Goal: Entertainment & Leisure: Consume media (video, audio)

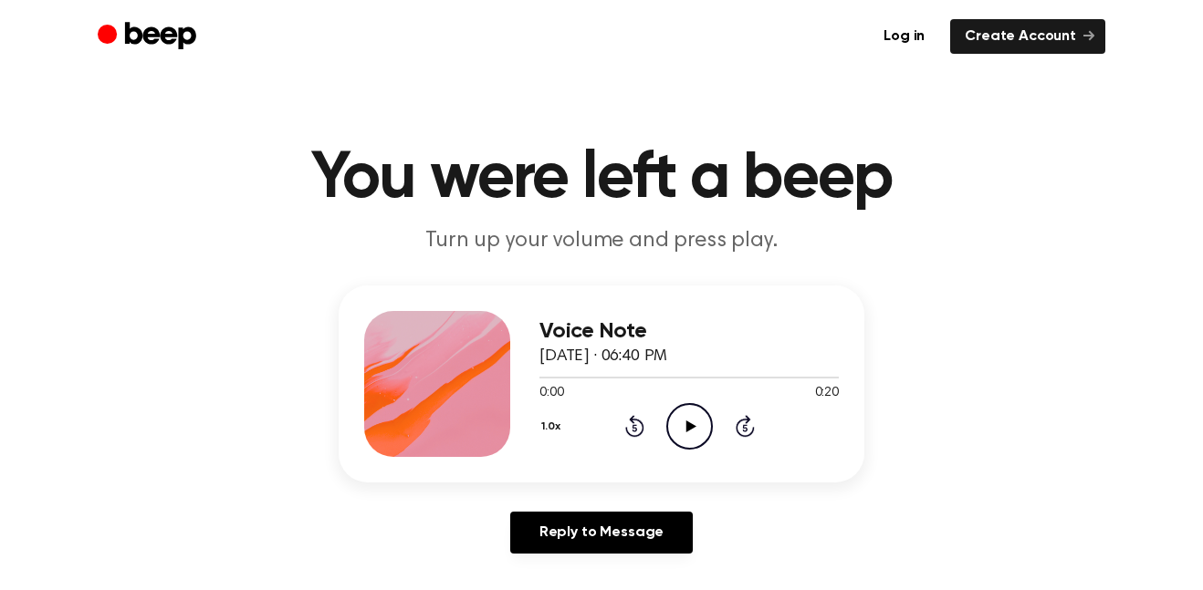
click at [679, 440] on icon "Play Audio" at bounding box center [689, 426] width 47 height 47
click at [701, 433] on icon "Play Audio" at bounding box center [689, 426] width 47 height 47
click at [690, 428] on icon at bounding box center [690, 427] width 10 height 12
click at [679, 437] on icon "Play Audio" at bounding box center [689, 426] width 47 height 47
click at [695, 420] on icon "Play Audio" at bounding box center [689, 426] width 47 height 47
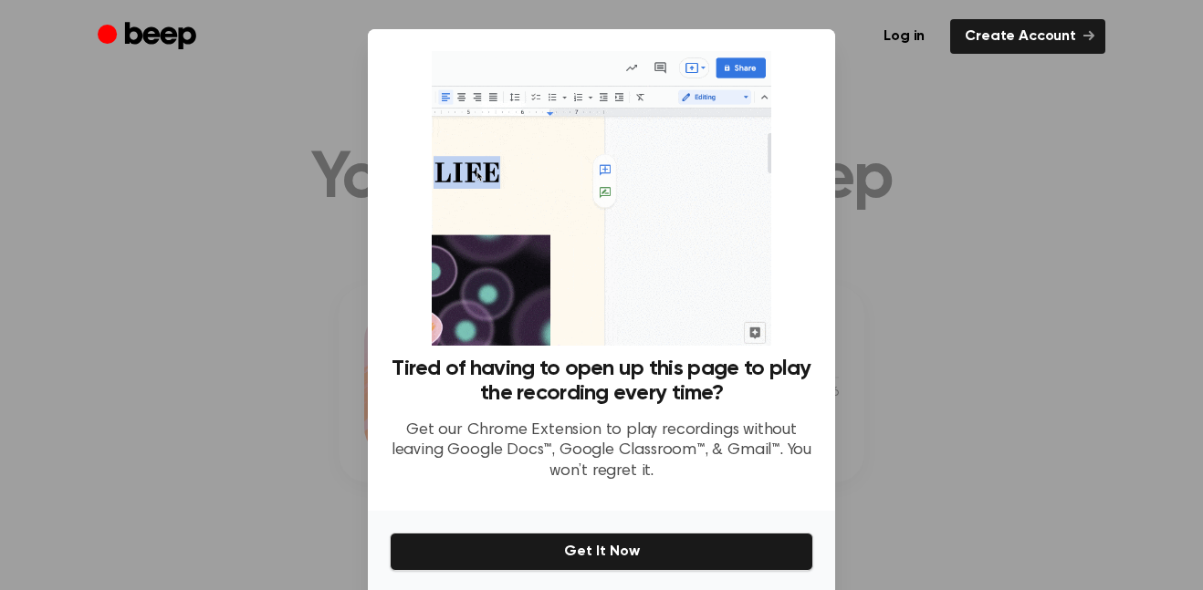
click at [975, 278] on div at bounding box center [601, 295] width 1203 height 590
click at [996, 51] on link "Create Account" at bounding box center [1027, 36] width 155 height 35
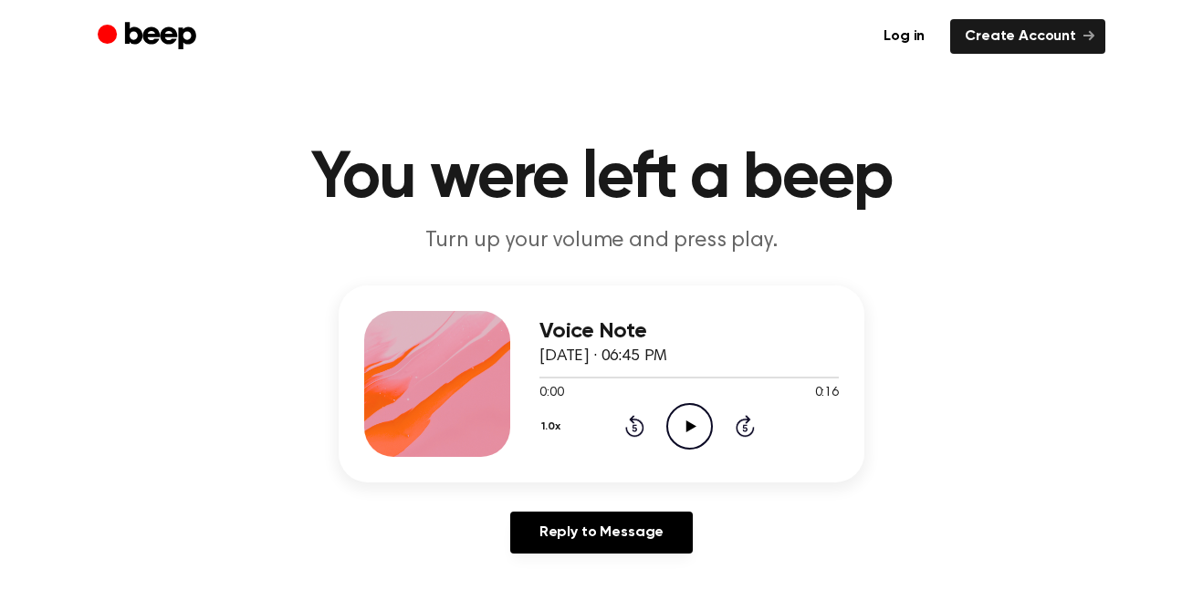
click at [693, 423] on icon "Play Audio" at bounding box center [689, 426] width 47 height 47
click at [694, 444] on icon "Play Audio" at bounding box center [689, 426] width 47 height 47
click at [676, 421] on icon "Play Audio" at bounding box center [689, 426] width 47 height 47
click at [672, 425] on icon "Play Audio" at bounding box center [689, 426] width 47 height 47
click at [681, 433] on icon "Play Audio" at bounding box center [689, 426] width 47 height 47
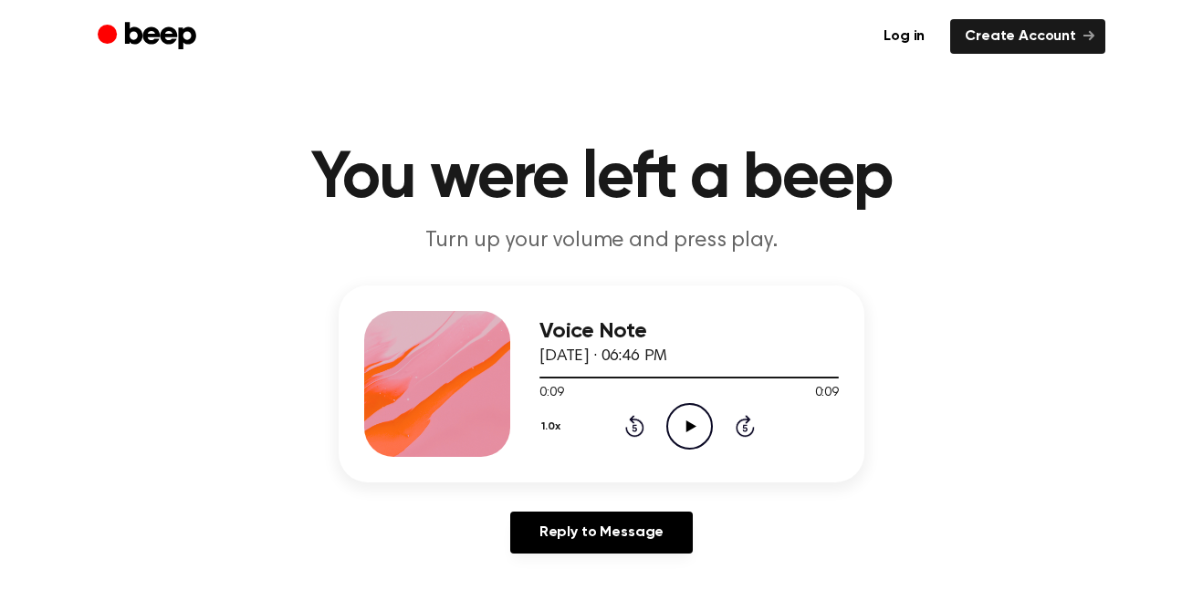
click at [680, 430] on icon "Play Audio" at bounding box center [689, 426] width 47 height 47
click at [686, 429] on icon at bounding box center [690, 427] width 10 height 12
click at [672, 424] on icon "Play Audio" at bounding box center [689, 426] width 47 height 47
click at [680, 427] on icon "Play Audio" at bounding box center [689, 426] width 47 height 47
click at [700, 420] on icon "Play Audio" at bounding box center [689, 426] width 47 height 47
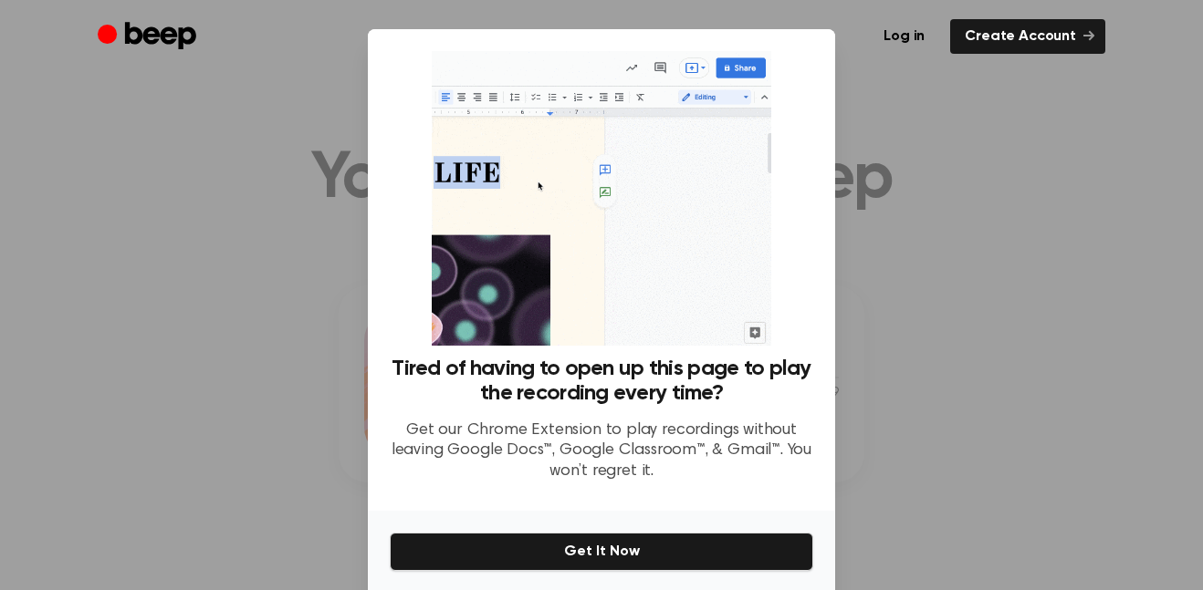
click at [965, 246] on div at bounding box center [601, 295] width 1203 height 590
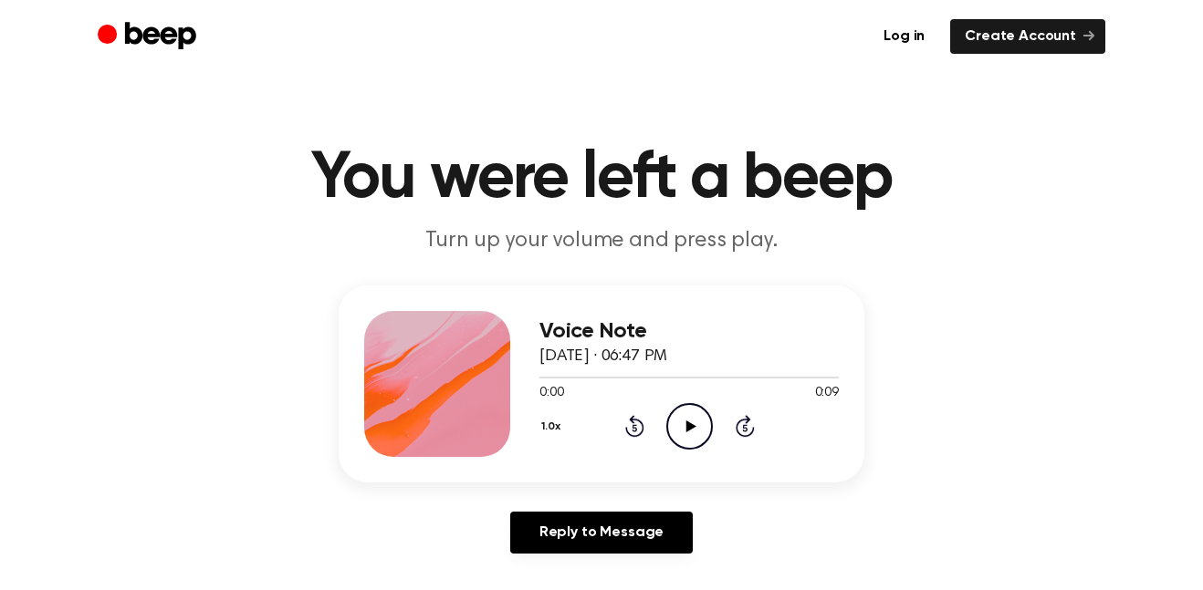
click at [697, 425] on icon "Play Audio" at bounding box center [689, 426] width 47 height 47
click at [673, 416] on icon "Play Audio" at bounding box center [689, 426] width 47 height 47
click at [696, 433] on icon "Play Audio" at bounding box center [689, 426] width 47 height 47
click at [686, 420] on icon "Play Audio" at bounding box center [689, 426] width 47 height 47
click at [692, 412] on icon "Play Audio" at bounding box center [689, 426] width 47 height 47
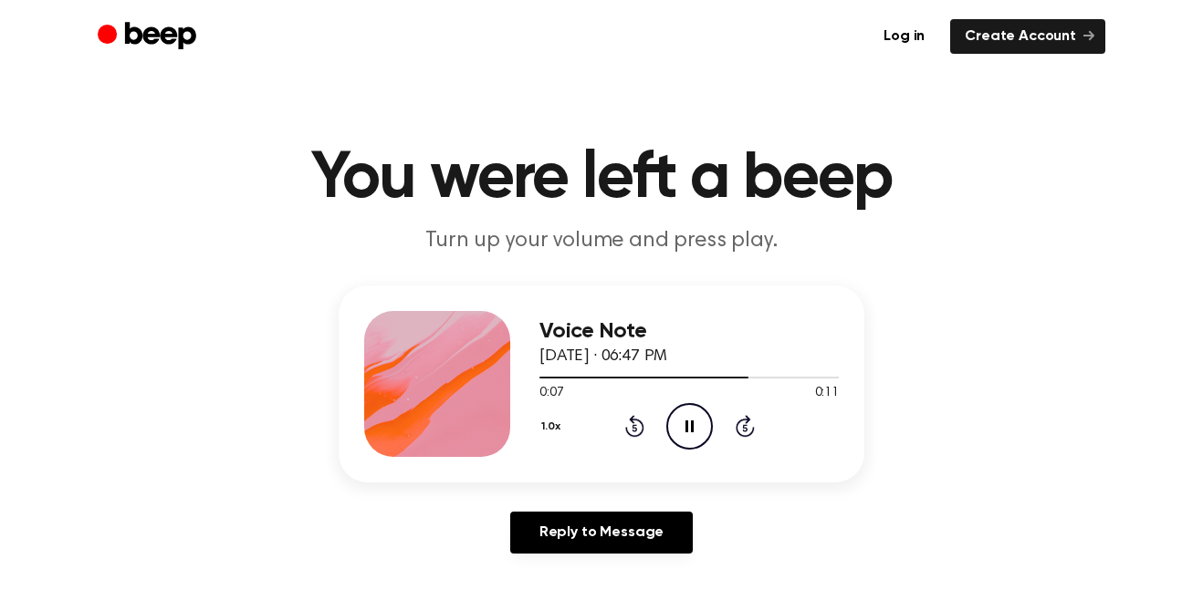
click at [682, 420] on icon "Pause Audio" at bounding box center [689, 426] width 47 height 47
drag, startPoint x: 770, startPoint y: 381, endPoint x: 414, endPoint y: 374, distance: 355.9
click at [414, 374] on div "Voice Note [DATE] · 06:47 PM 0:08 0:11 Your browser does not support the [objec…" at bounding box center [602, 384] width 526 height 197
click at [963, 369] on div "Voice Note [DATE] · 06:47 PM 0:08 0:11 Your browser does not support the [objec…" at bounding box center [601, 427] width 1159 height 283
drag, startPoint x: 745, startPoint y: 373, endPoint x: 579, endPoint y: 367, distance: 165.3
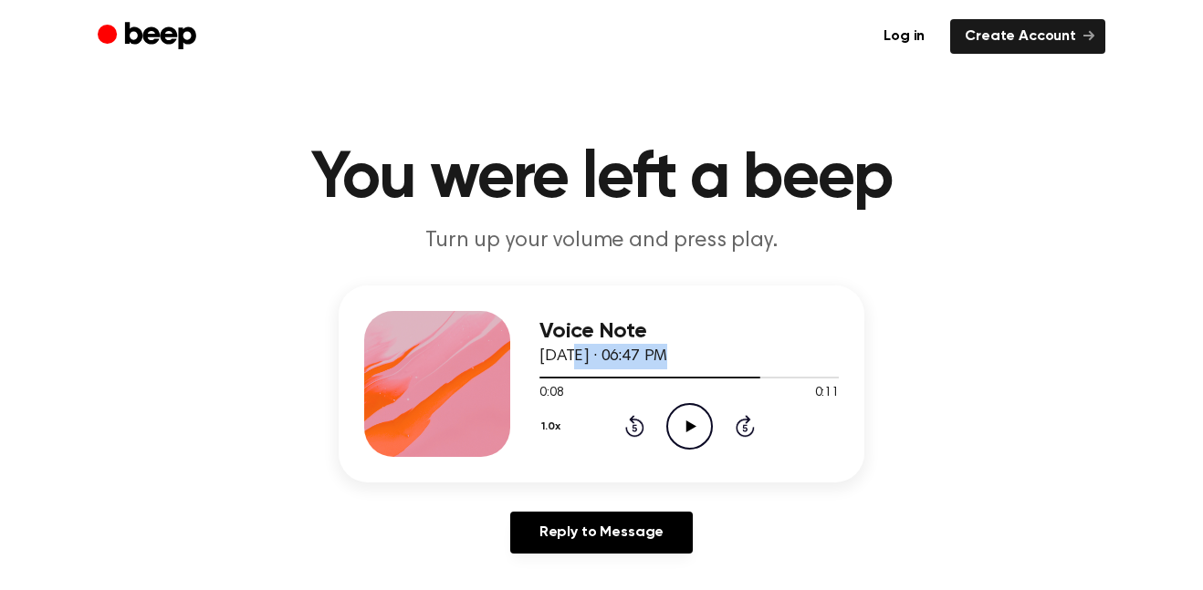
click at [579, 367] on div "Voice Note August 19, 2025 · 06:47 PM 0:08 0:11 Your browser does not support t…" at bounding box center [688, 384] width 299 height 146
click at [811, 403] on div "1.0x Rewind 5 seconds Play Audio Skip 5 seconds" at bounding box center [688, 426] width 299 height 47
click at [633, 443] on div "1.0x Rewind 5 seconds Play Audio Skip 5 seconds" at bounding box center [688, 426] width 299 height 47
click at [634, 432] on icon at bounding box center [633, 428] width 5 height 7
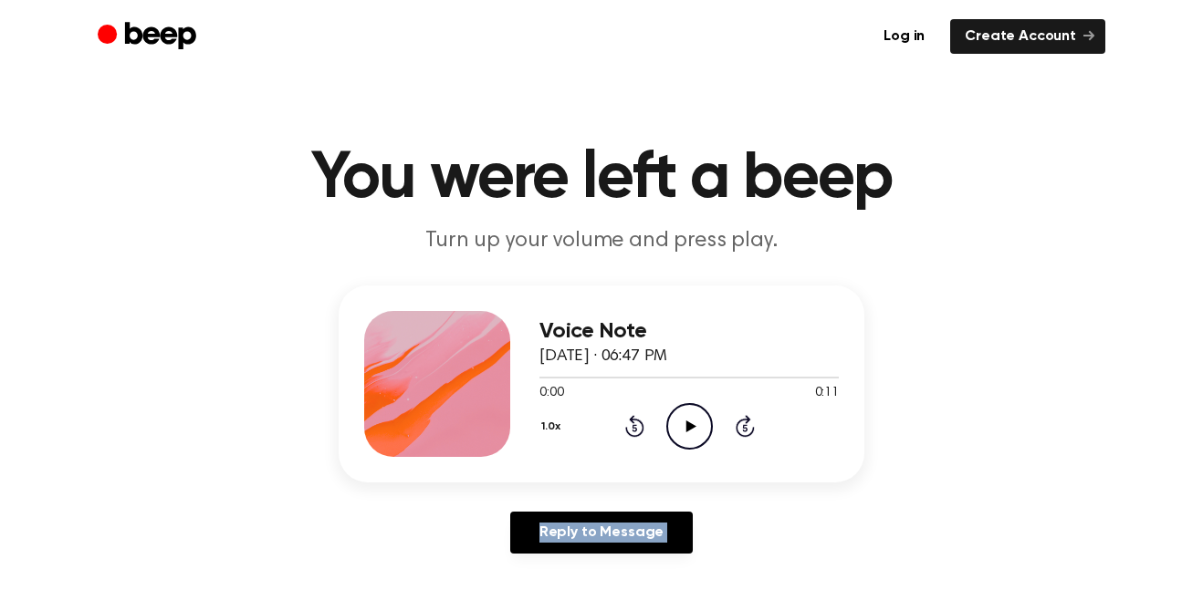
click at [634, 432] on icon at bounding box center [633, 428] width 5 height 7
click at [700, 433] on icon "Play Audio" at bounding box center [689, 426] width 47 height 47
click at [675, 425] on icon "Play Audio" at bounding box center [689, 426] width 47 height 47
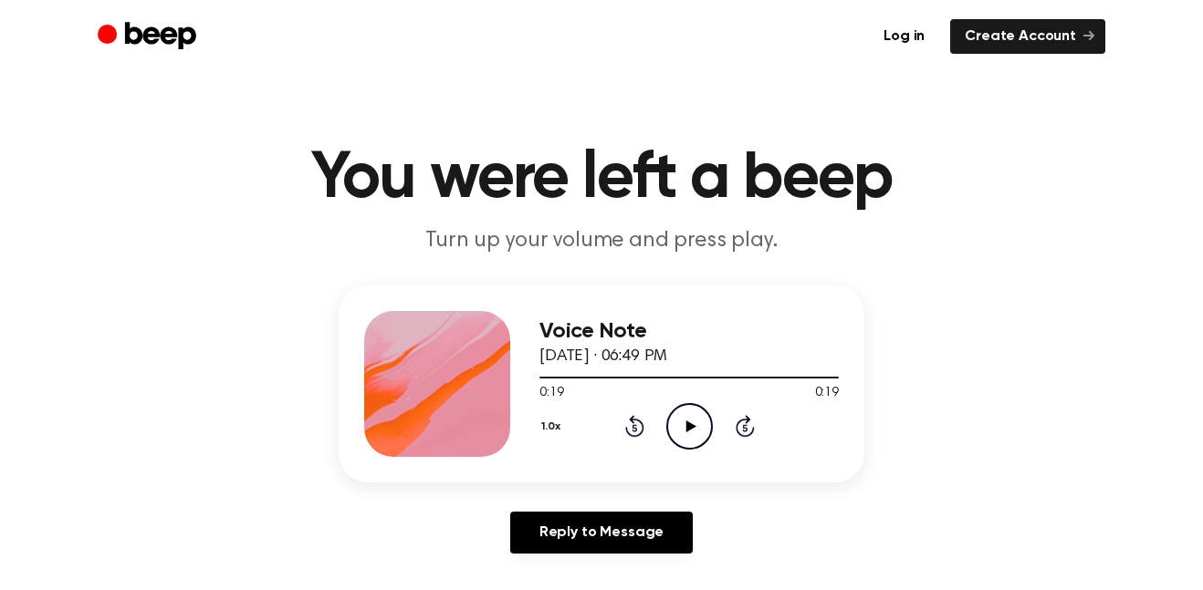
click at [678, 422] on icon "Play Audio" at bounding box center [689, 426] width 47 height 47
click at [674, 418] on icon "Play Audio" at bounding box center [689, 426] width 47 height 47
click at [674, 418] on icon "Pause Audio" at bounding box center [689, 426] width 47 height 47
click at [674, 418] on icon "Play Audio" at bounding box center [689, 426] width 47 height 47
click at [674, 418] on icon "Pause Audio" at bounding box center [689, 426] width 47 height 47
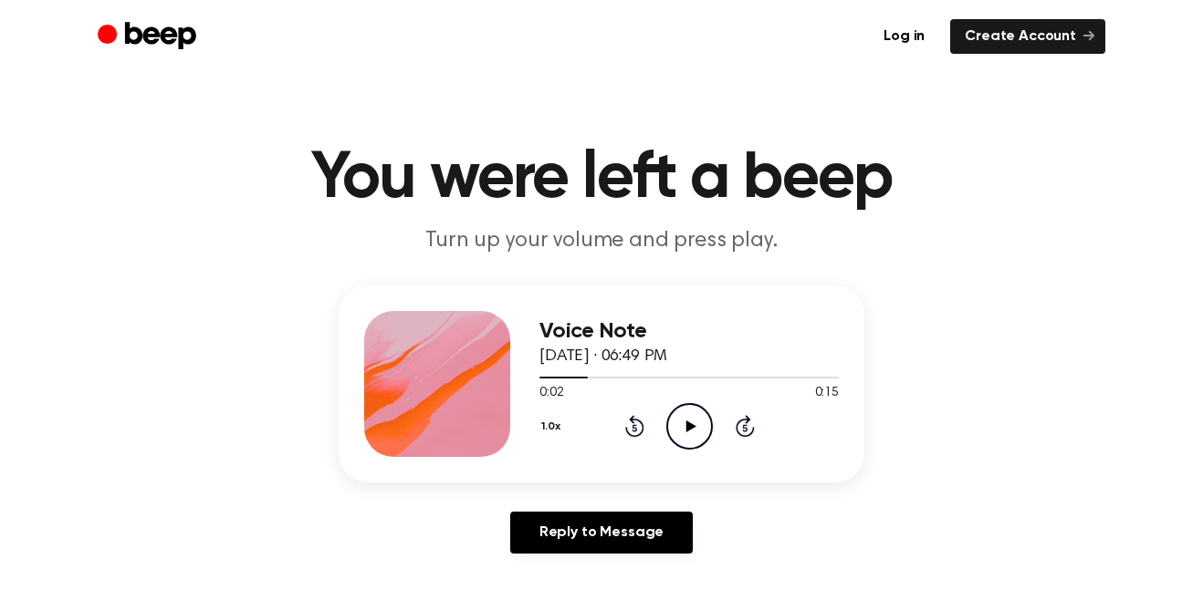
click at [638, 438] on div "1.0x Rewind 5 seconds Play Audio Skip 5 seconds" at bounding box center [688, 426] width 299 height 47
click at [630, 425] on icon "Rewind 5 seconds" at bounding box center [634, 426] width 20 height 24
click at [630, 426] on icon "Rewind 5 seconds" at bounding box center [634, 426] width 20 height 24
click at [698, 435] on icon "Play Audio" at bounding box center [689, 426] width 47 height 47
click at [702, 432] on icon "Play Audio" at bounding box center [689, 426] width 47 height 47
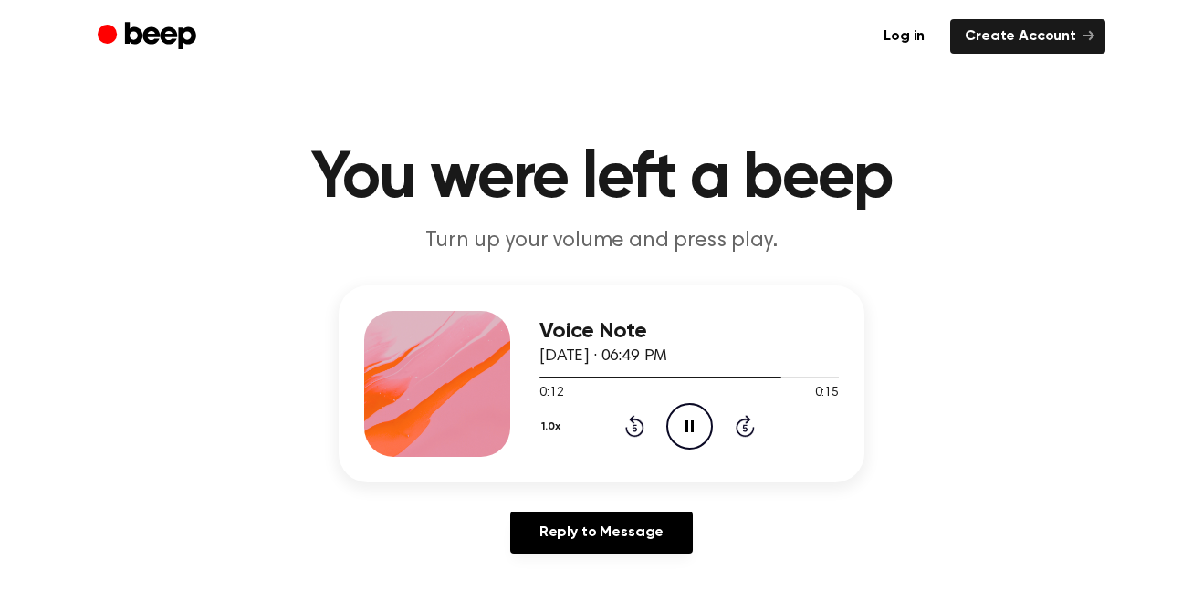
click at [684, 417] on icon "Pause Audio" at bounding box center [689, 426] width 47 height 47
click at [632, 433] on icon "Rewind 5 seconds" at bounding box center [634, 426] width 20 height 24
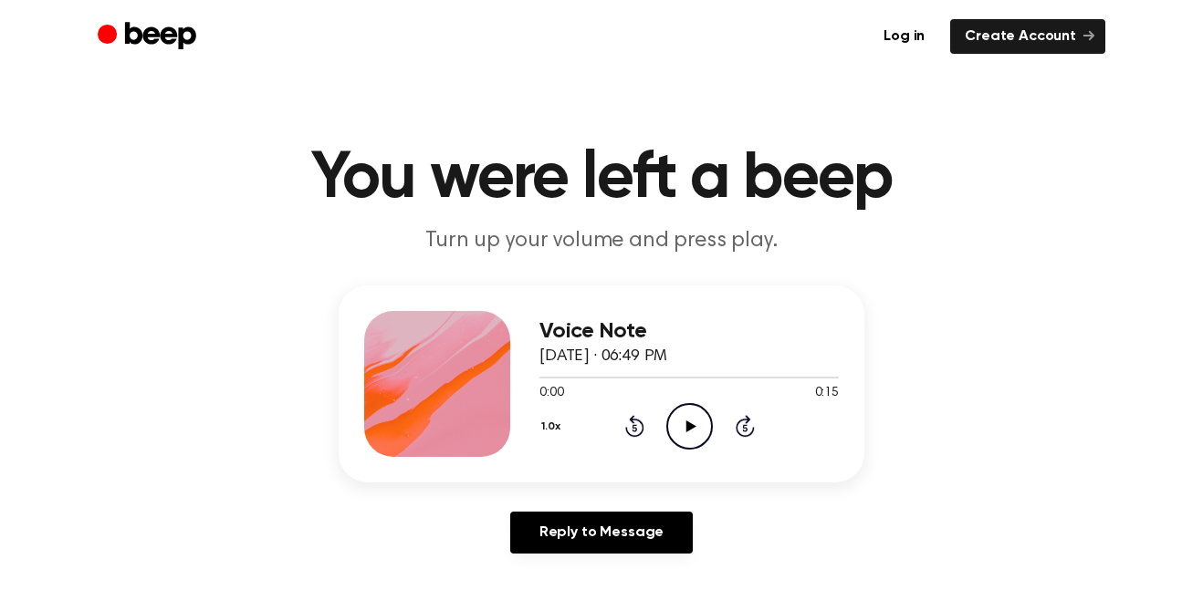
click at [684, 438] on icon "Play Audio" at bounding box center [689, 426] width 47 height 47
click at [689, 435] on icon "Play Audio" at bounding box center [689, 426] width 47 height 47
click at [703, 423] on icon "Play Audio" at bounding box center [689, 426] width 47 height 47
click at [704, 422] on icon "Play Audio" at bounding box center [689, 426] width 47 height 47
click at [689, 420] on icon "Play Audio" at bounding box center [689, 426] width 47 height 47
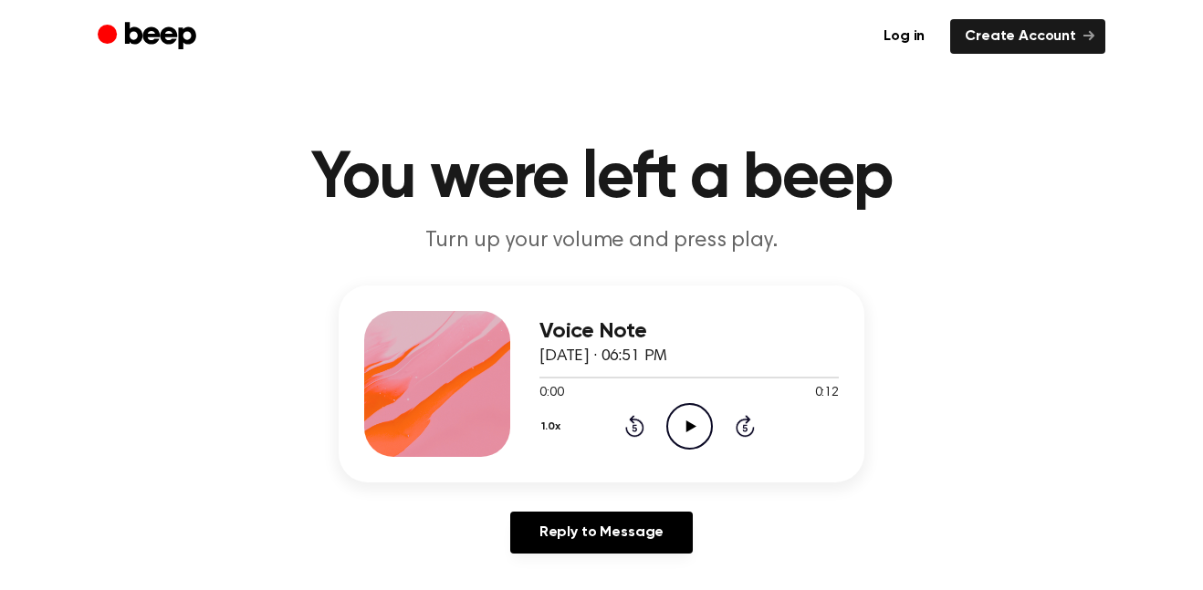
click at [697, 428] on icon "Play Audio" at bounding box center [689, 426] width 47 height 47
click at [697, 428] on icon "Pause Audio" at bounding box center [689, 426] width 47 height 47
click at [697, 428] on icon "Play Audio" at bounding box center [689, 426] width 47 height 47
click at [703, 444] on icon "Play Audio" at bounding box center [689, 426] width 47 height 47
click at [672, 422] on icon "Play Audio" at bounding box center [689, 426] width 47 height 47
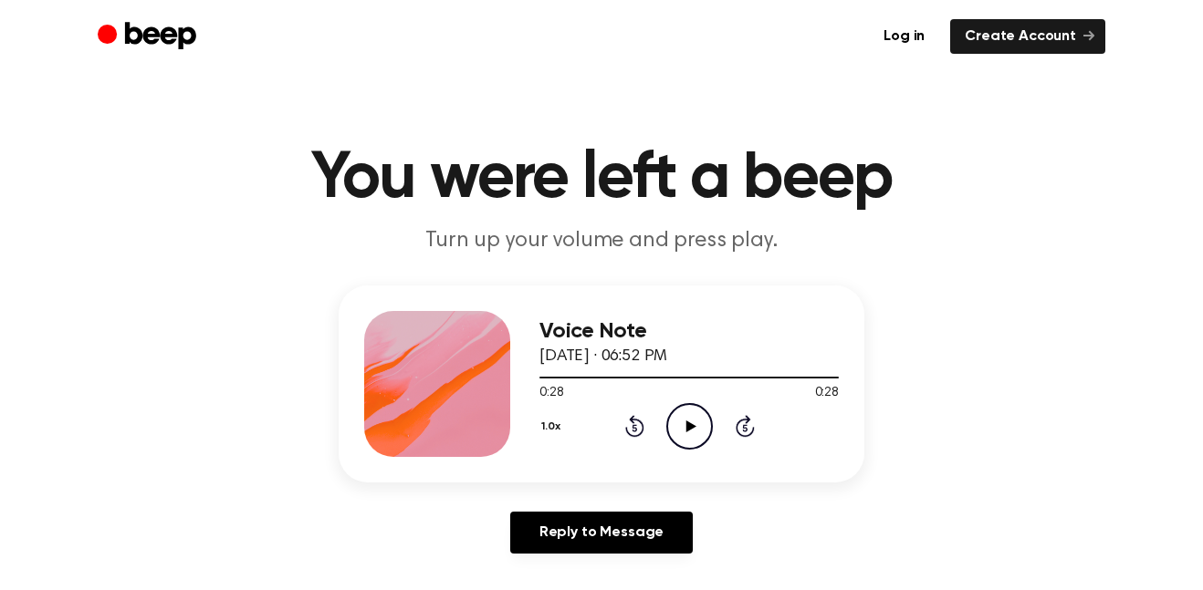
click at [686, 421] on icon at bounding box center [690, 427] width 10 height 12
click at [701, 424] on icon "Play Audio" at bounding box center [689, 426] width 47 height 47
click at [680, 445] on icon "Play Audio" at bounding box center [689, 426] width 47 height 47
click at [696, 435] on icon "Play Audio" at bounding box center [689, 426] width 47 height 47
click at [668, 424] on icon "Play Audio" at bounding box center [689, 426] width 47 height 47
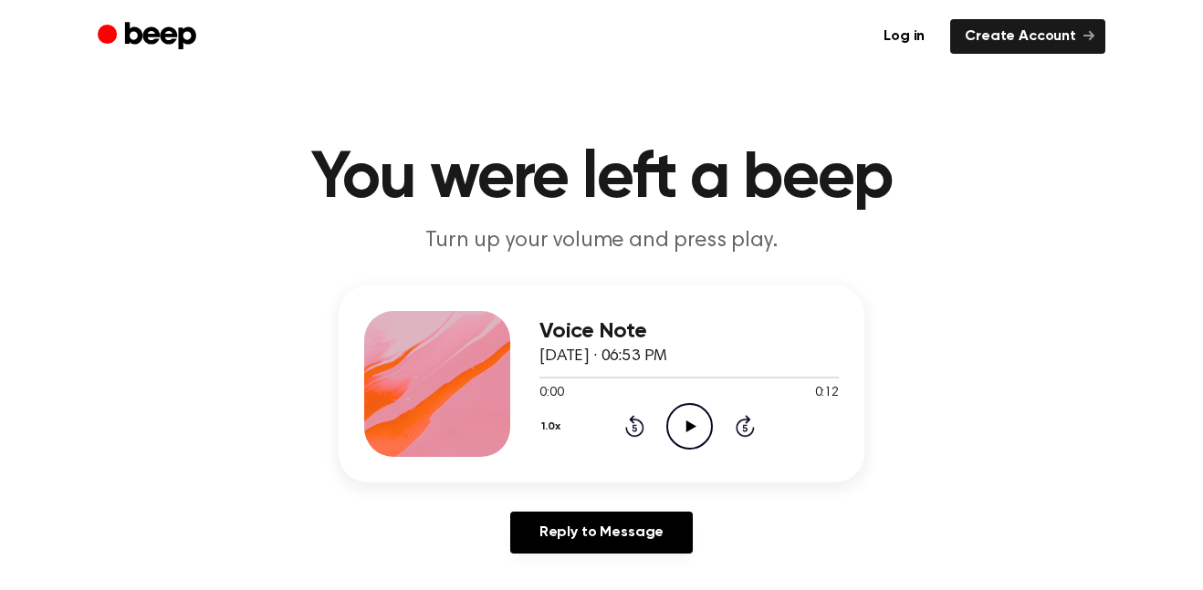
click at [672, 426] on icon "Play Audio" at bounding box center [689, 426] width 47 height 47
click at [672, 413] on icon "Play Audio" at bounding box center [689, 426] width 47 height 47
click at [679, 420] on icon "Play Audio" at bounding box center [689, 426] width 47 height 47
